Goal: Task Accomplishment & Management: Manage account settings

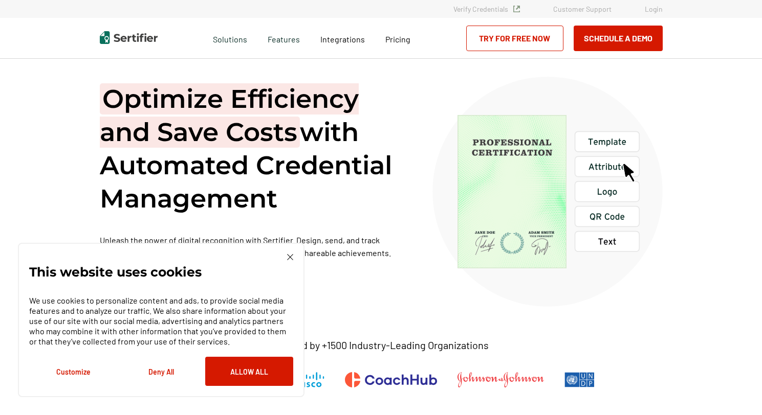
click at [650, 11] on link "Login" at bounding box center [653, 9] width 18 height 9
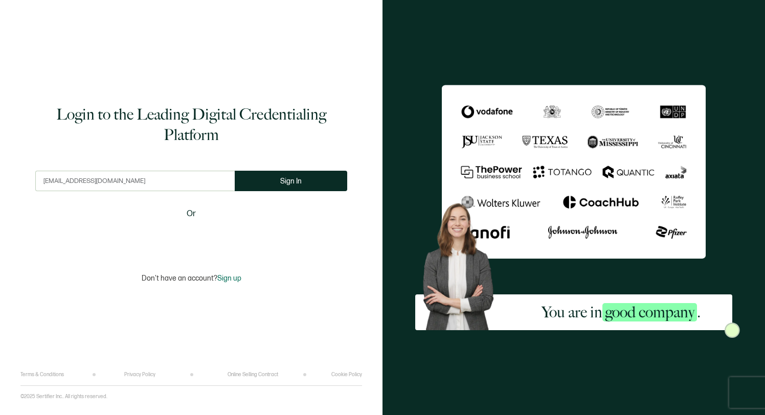
click at [62, 184] on input "crista@leanoutmethod.com" at bounding box center [134, 181] width 199 height 20
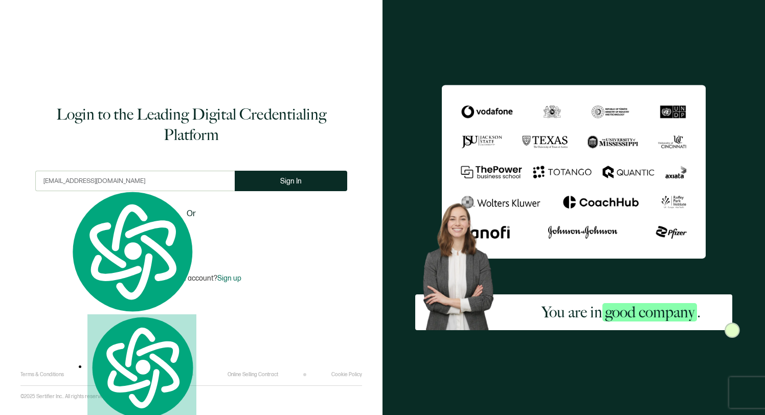
click at [62, 184] on input "crista@leanoutmethod.com" at bounding box center [134, 181] width 199 height 20
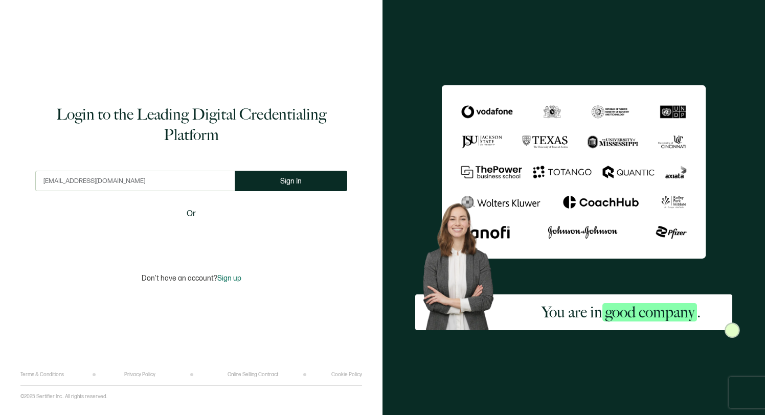
type input "info@strategicopsinstitute.com"
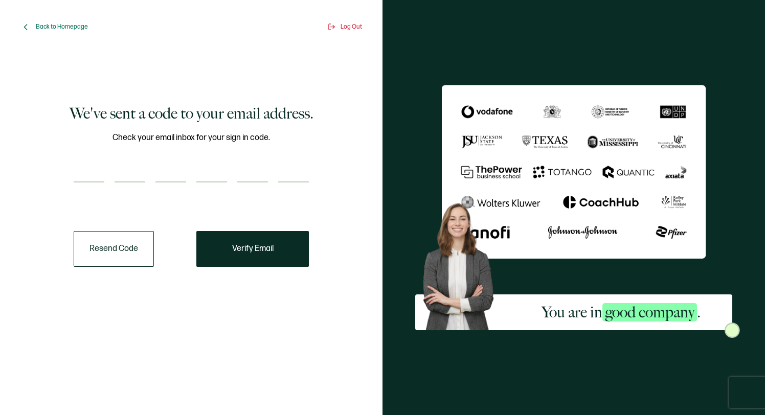
click at [81, 173] on input "number" at bounding box center [89, 172] width 31 height 20
paste input "2"
type input "2"
type input "8"
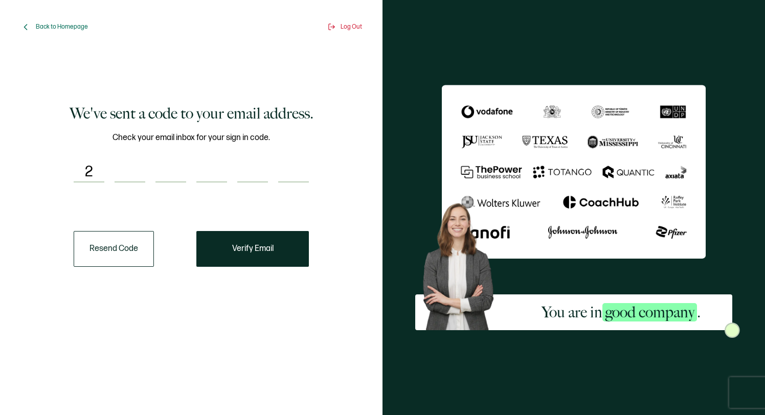
type input "6"
type input "4"
type input "3"
